Goal: Task Accomplishment & Management: Use online tool/utility

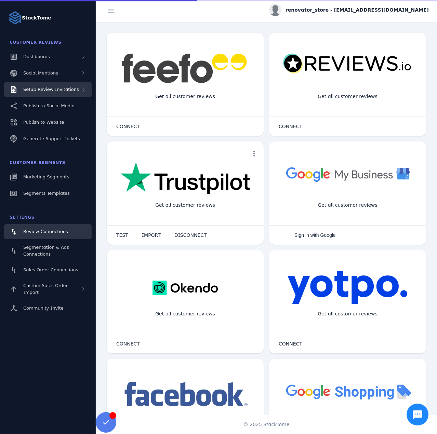
click at [50, 91] on span "Setup Review Invitations" at bounding box center [51, 89] width 56 height 5
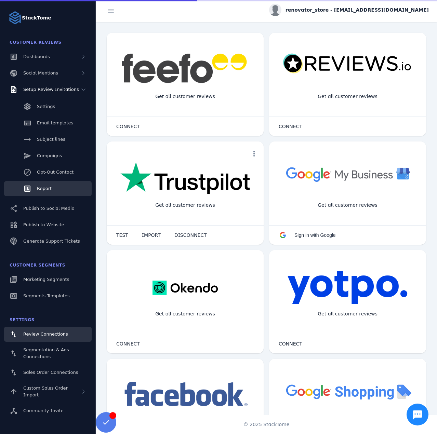
click at [48, 192] on div "Report" at bounding box center [44, 188] width 15 height 7
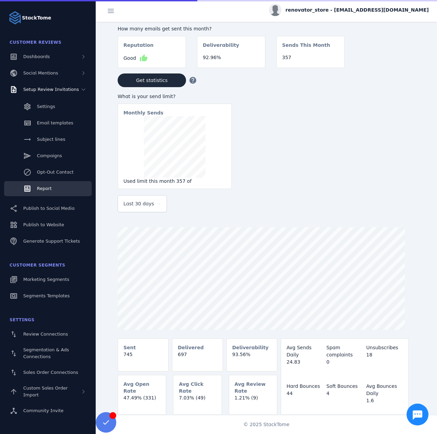
click at [153, 212] on div "Last 30 days" at bounding box center [142, 204] width 38 height 16
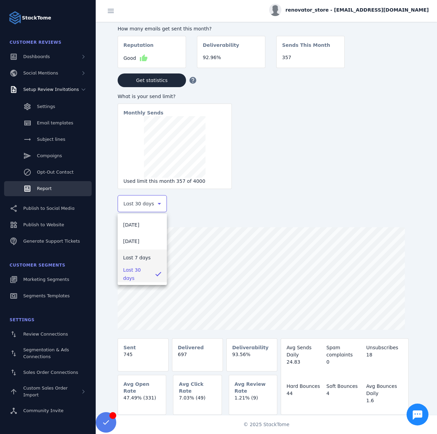
click at [141, 255] on span "Last 7 days" at bounding box center [137, 258] width 28 height 8
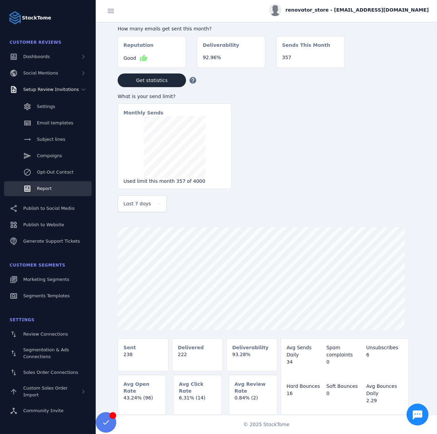
click at [377, 12] on span "renovator_store - [EMAIL_ADDRESS][DOMAIN_NAME]" at bounding box center [357, 9] width 143 height 7
click at [392, 68] on icon at bounding box center [389, 66] width 8 height 8
